Goal: Information Seeking & Learning: Find contact information

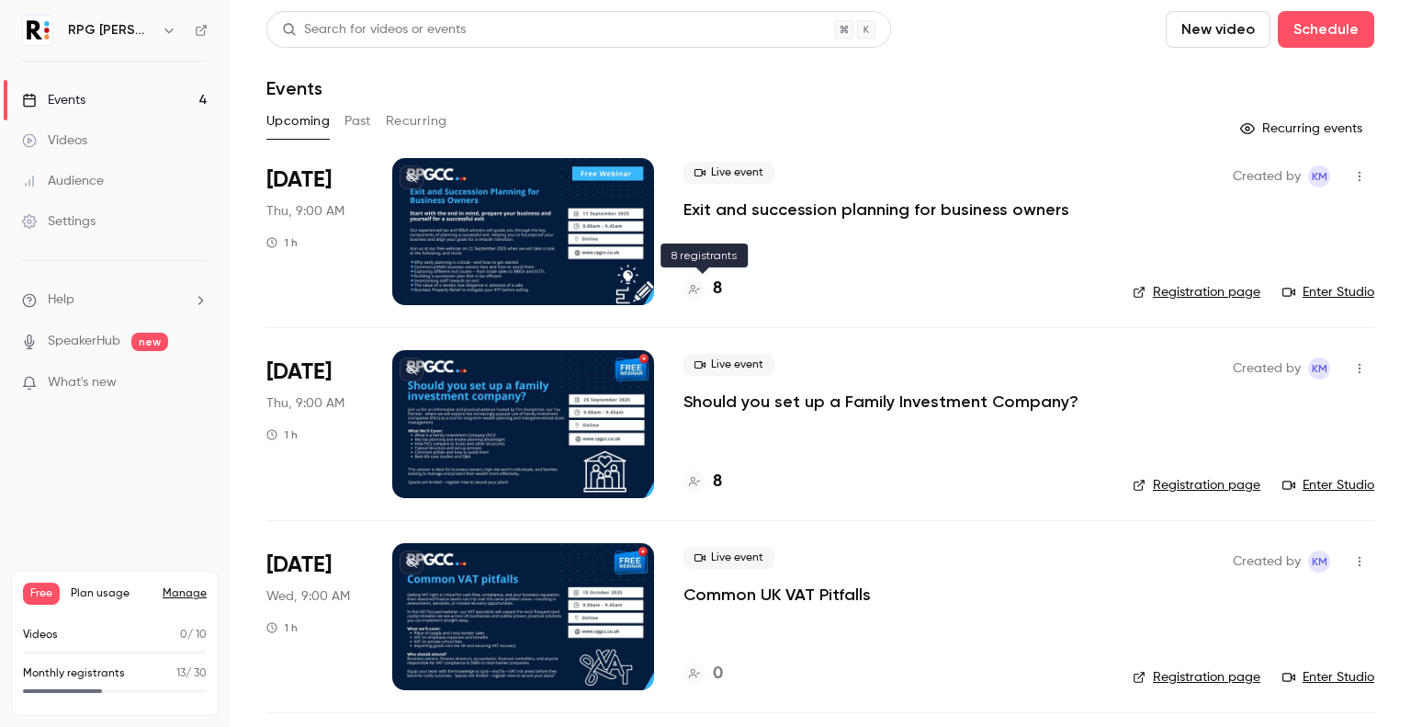
click at [716, 289] on h4 "8" at bounding box center [717, 288] width 9 height 25
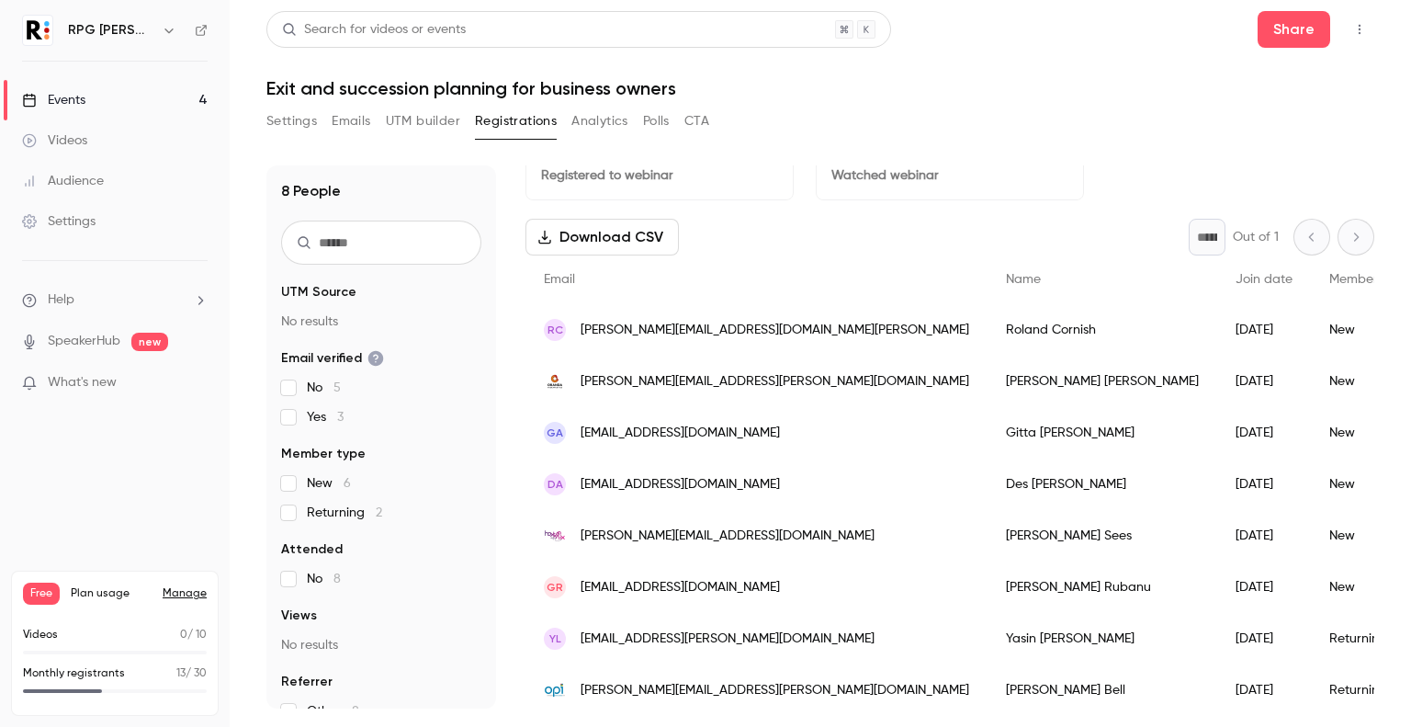
scroll to position [57, 0]
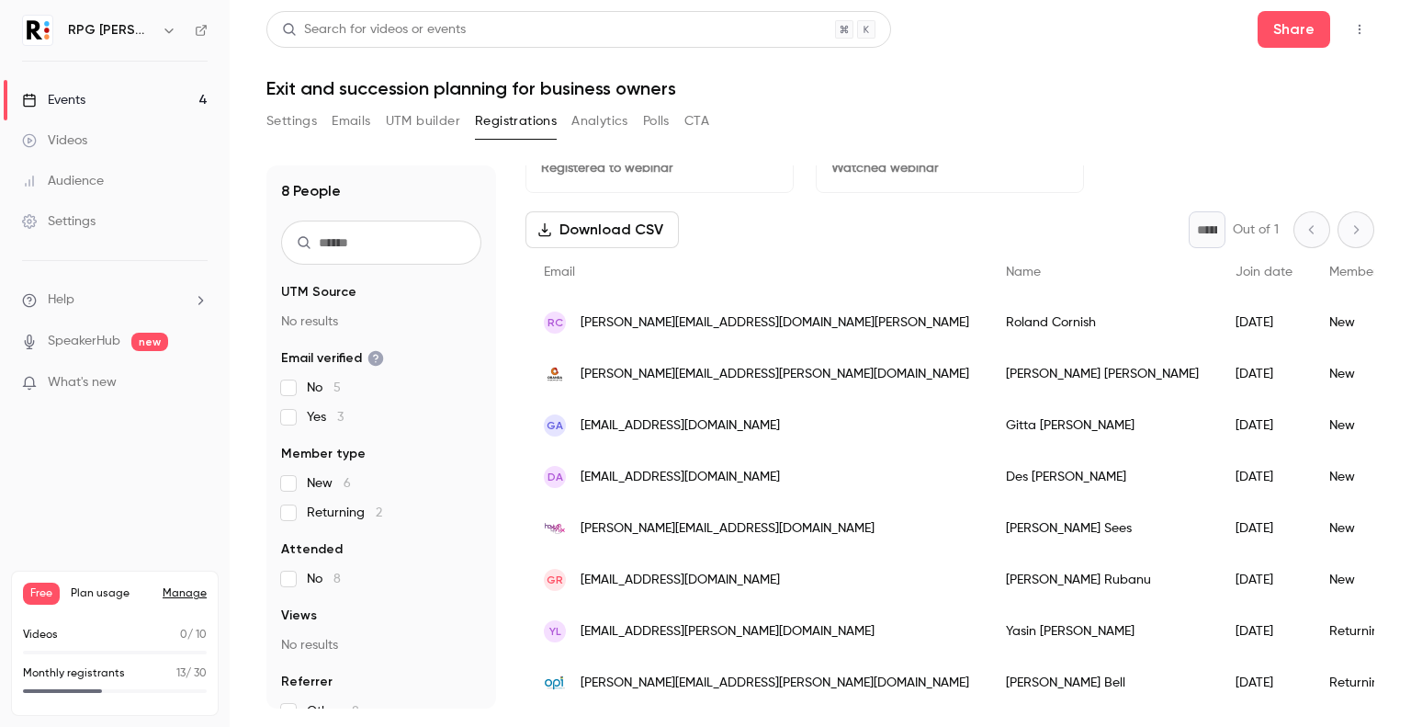
click at [607, 212] on button "Download CSV" at bounding box center [601, 229] width 153 height 37
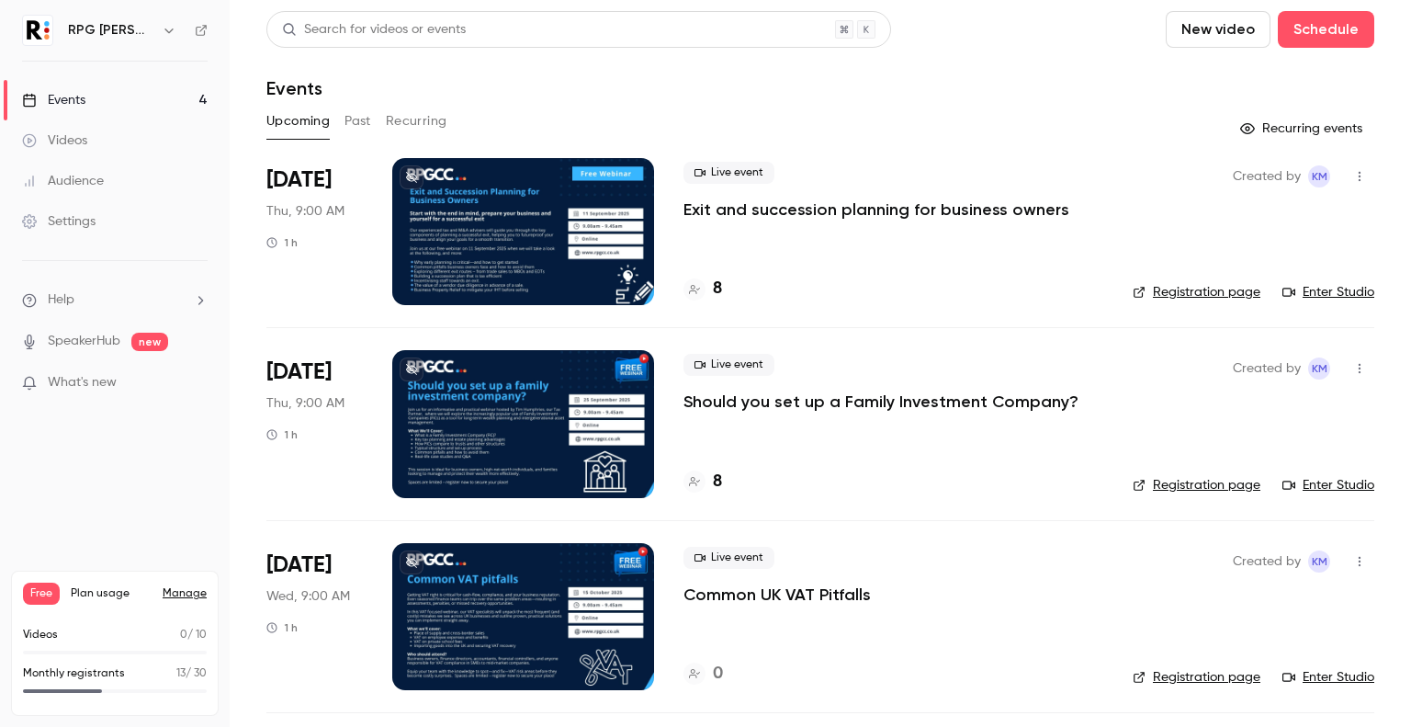
click at [1202, 285] on link "Registration page" at bounding box center [1197, 292] width 128 height 18
click at [716, 287] on h4 "8" at bounding box center [717, 288] width 9 height 25
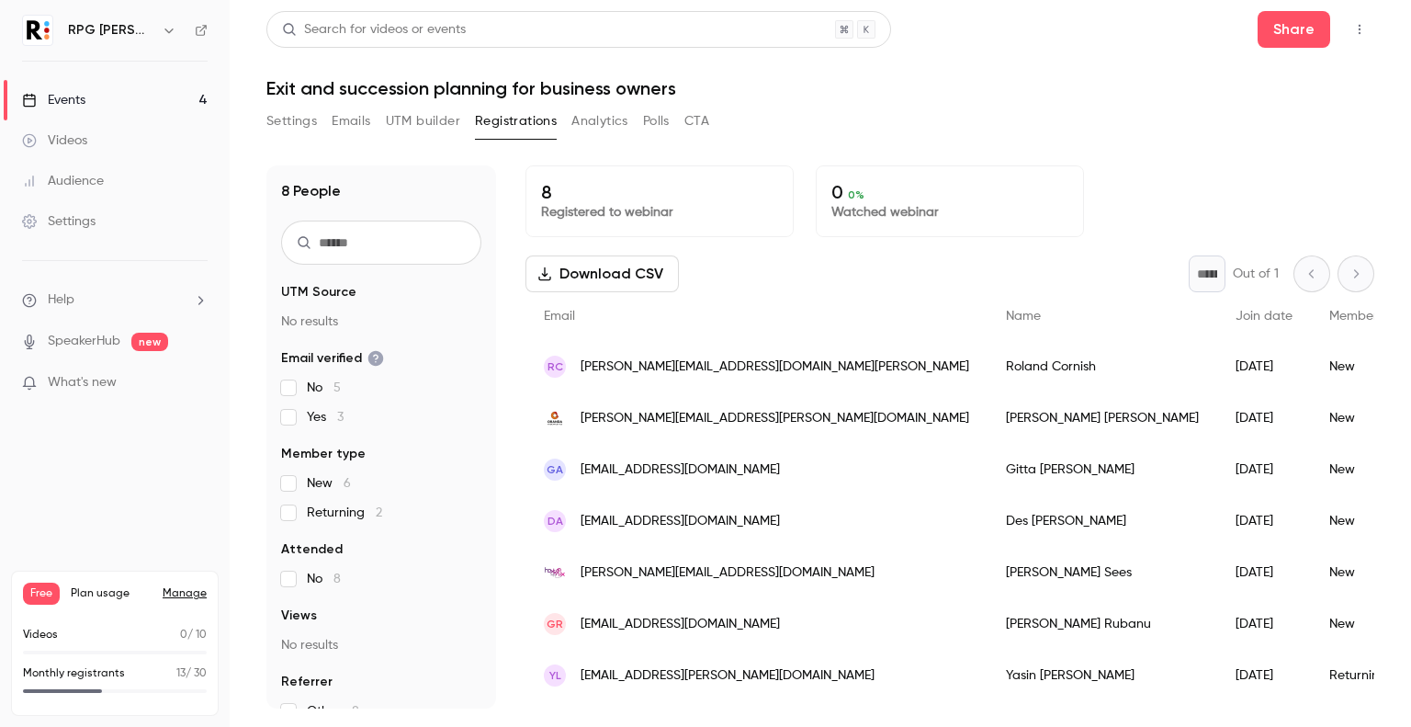
click at [669, 365] on span "[PERSON_NAME][EMAIL_ADDRESS][DOMAIN_NAME][PERSON_NAME]" at bounding box center [775, 366] width 389 height 19
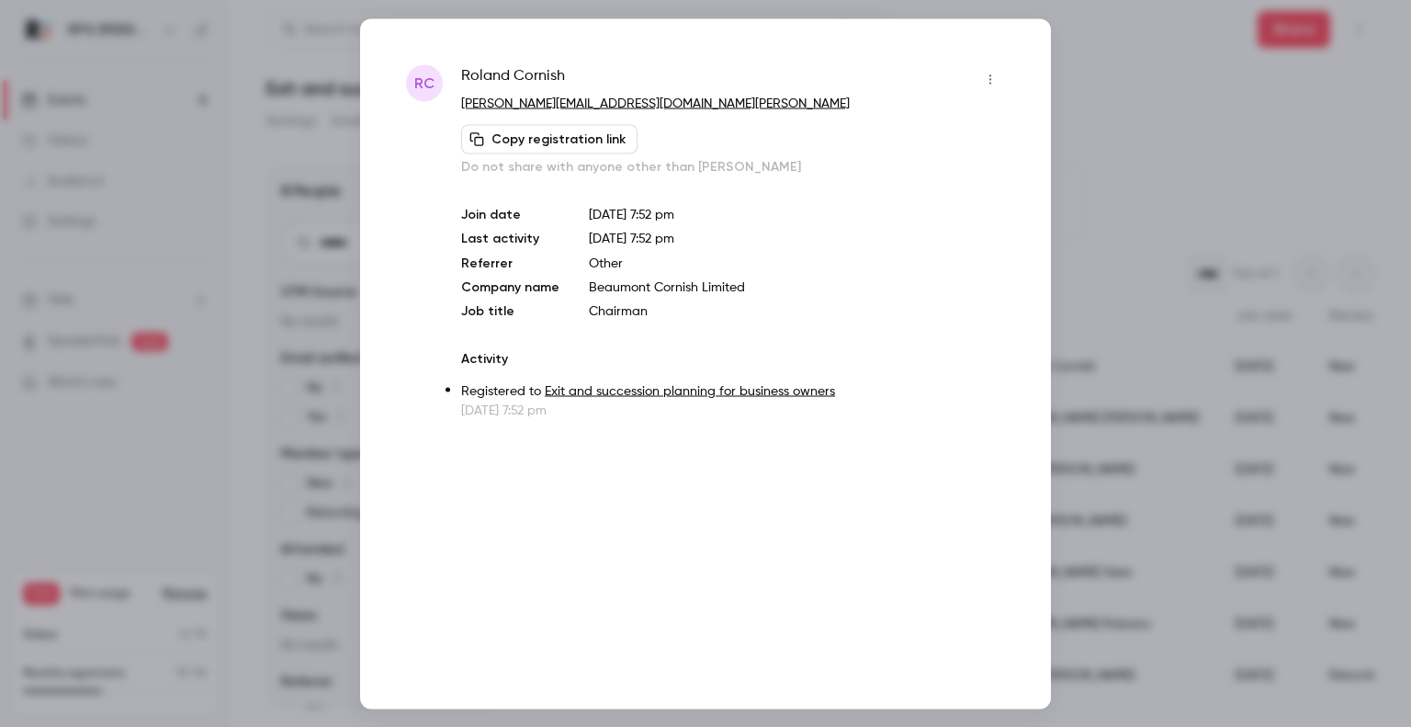
click at [1150, 153] on div at bounding box center [705, 363] width 1411 height 727
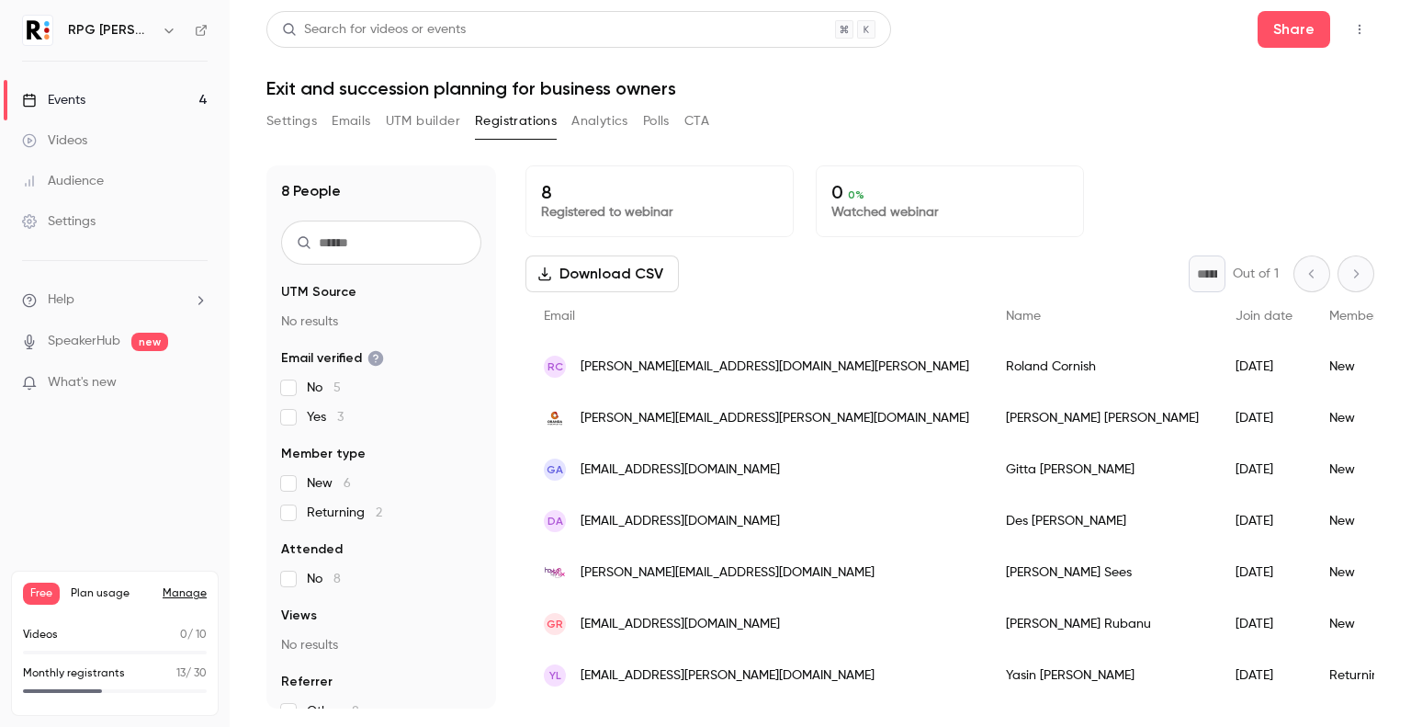
click at [751, 414] on span "[PERSON_NAME][EMAIL_ADDRESS][PERSON_NAME][DOMAIN_NAME]" at bounding box center [775, 418] width 389 height 19
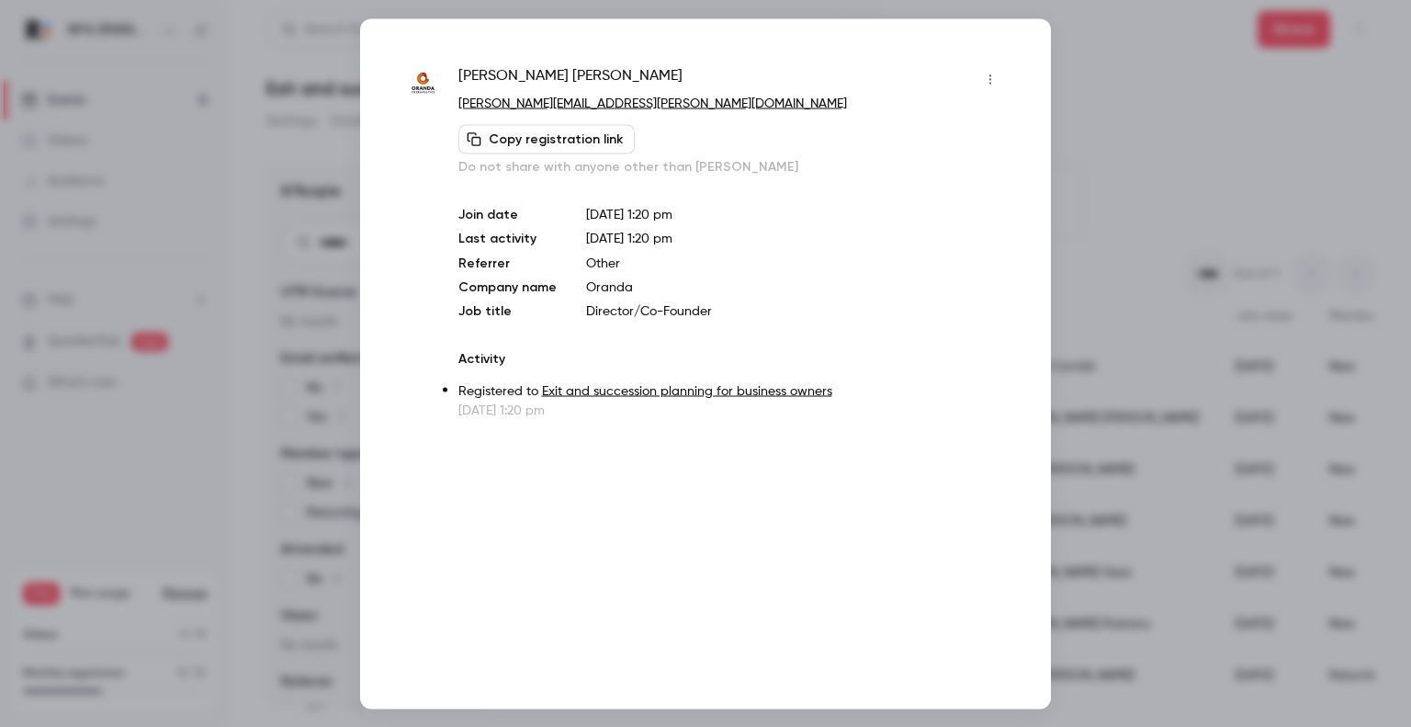
click at [1194, 142] on div at bounding box center [705, 363] width 1411 height 727
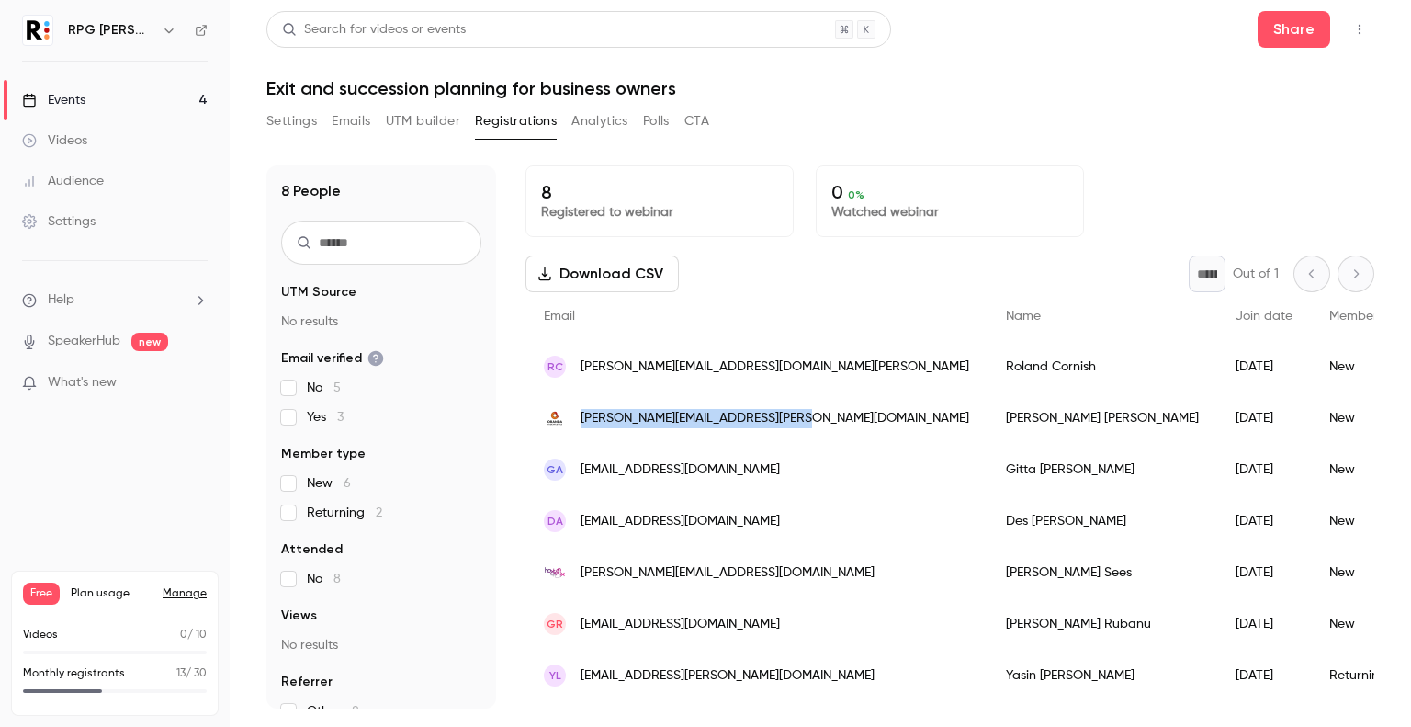
drag, startPoint x: 798, startPoint y: 418, endPoint x: 581, endPoint y: 436, distance: 218.5
click at [581, 436] on div "[PERSON_NAME][EMAIL_ADDRESS][PERSON_NAME][DOMAIN_NAME]" at bounding box center [756, 417] width 462 height 51
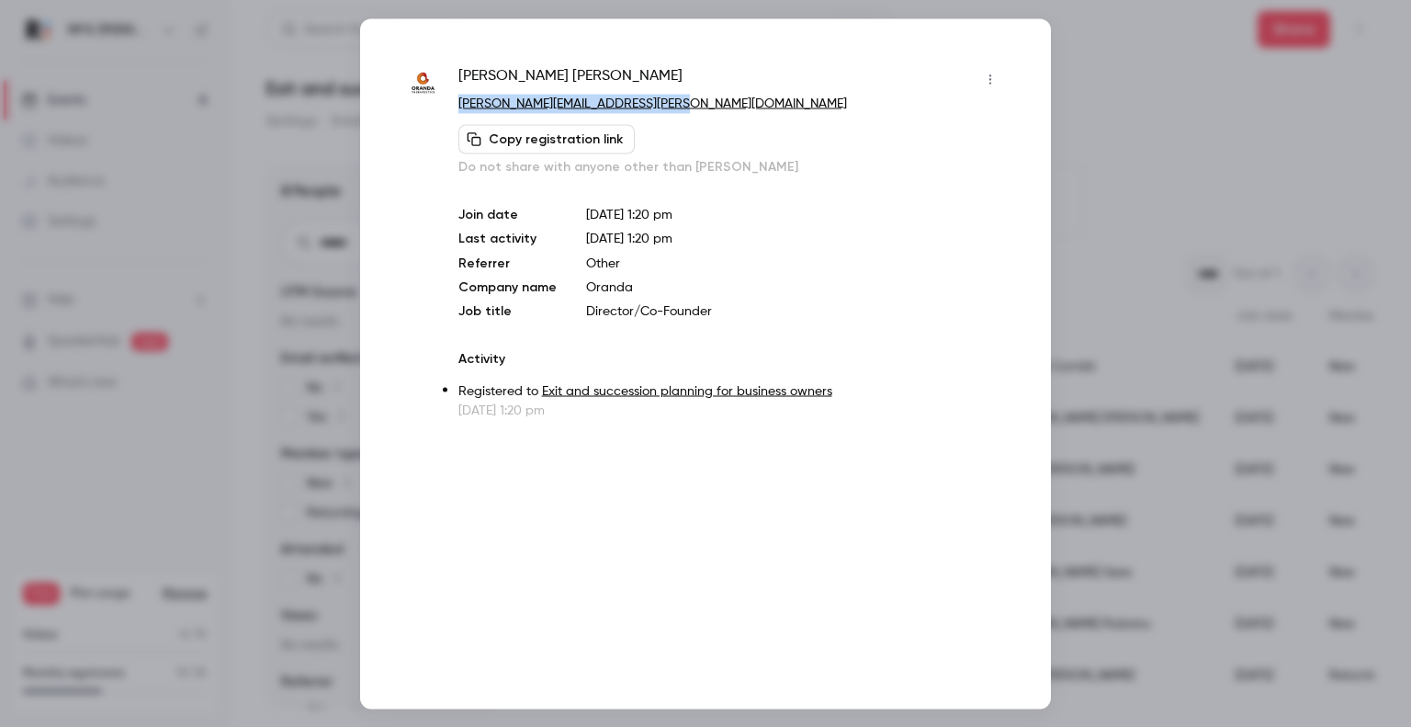
drag, startPoint x: 682, startPoint y: 107, endPoint x: 457, endPoint y: 99, distance: 226.1
click at [457, 99] on div "[PERSON_NAME] [PERSON_NAME][EMAIL_ADDRESS][PERSON_NAME][DOMAIN_NAME] Copy regis…" at bounding box center [705, 241] width 599 height 355
copy link "[PERSON_NAME][EMAIL_ADDRESS][PERSON_NAME][DOMAIN_NAME]"
click at [1250, 166] on div at bounding box center [705, 363] width 1411 height 727
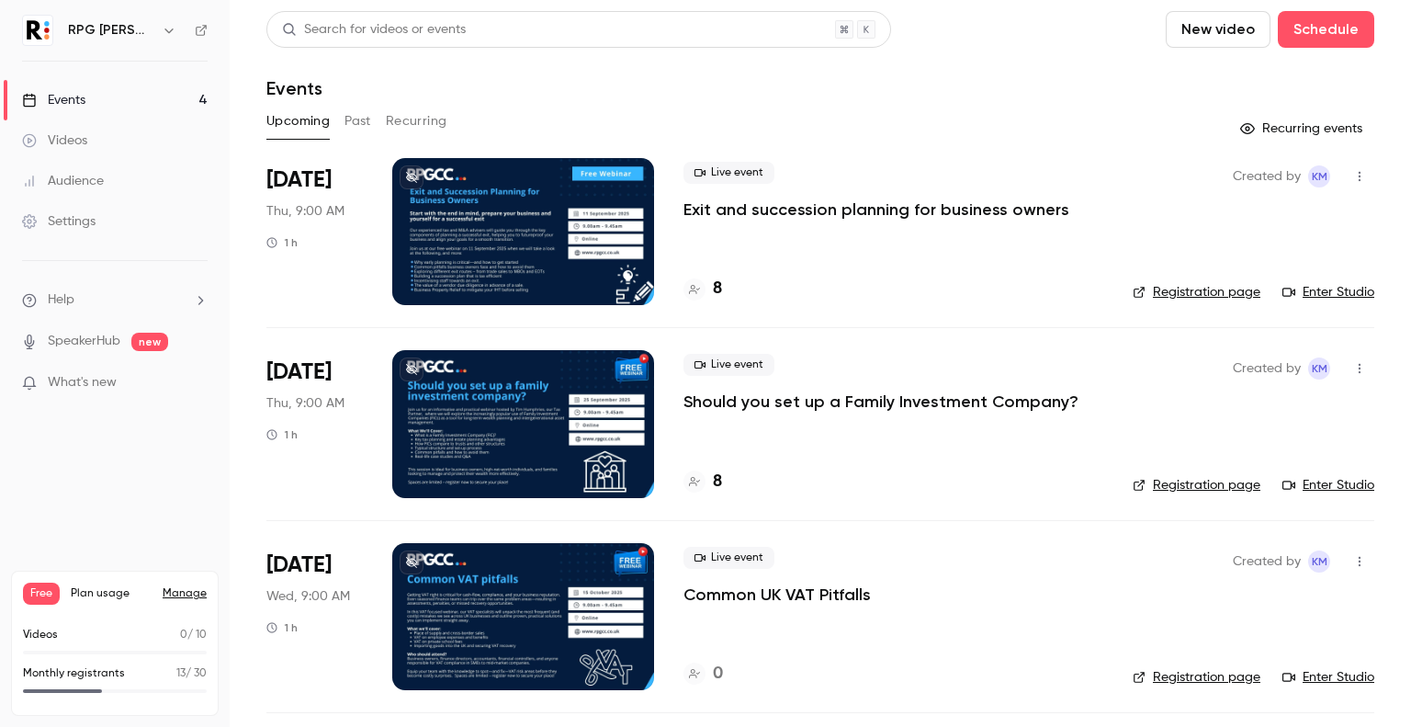
click at [1348, 292] on link "Enter Studio" at bounding box center [1328, 292] width 92 height 18
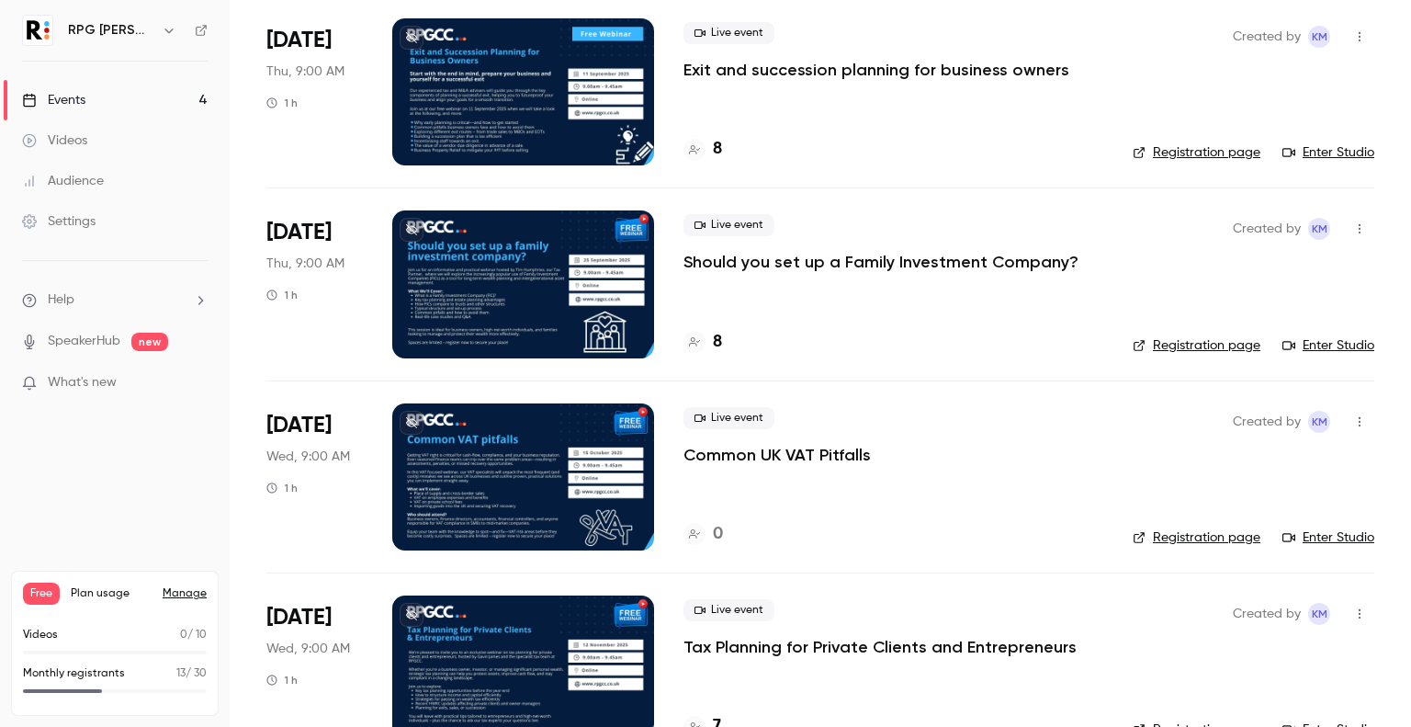
scroll to position [187, 0]
